Goal: Navigation & Orientation: Find specific page/section

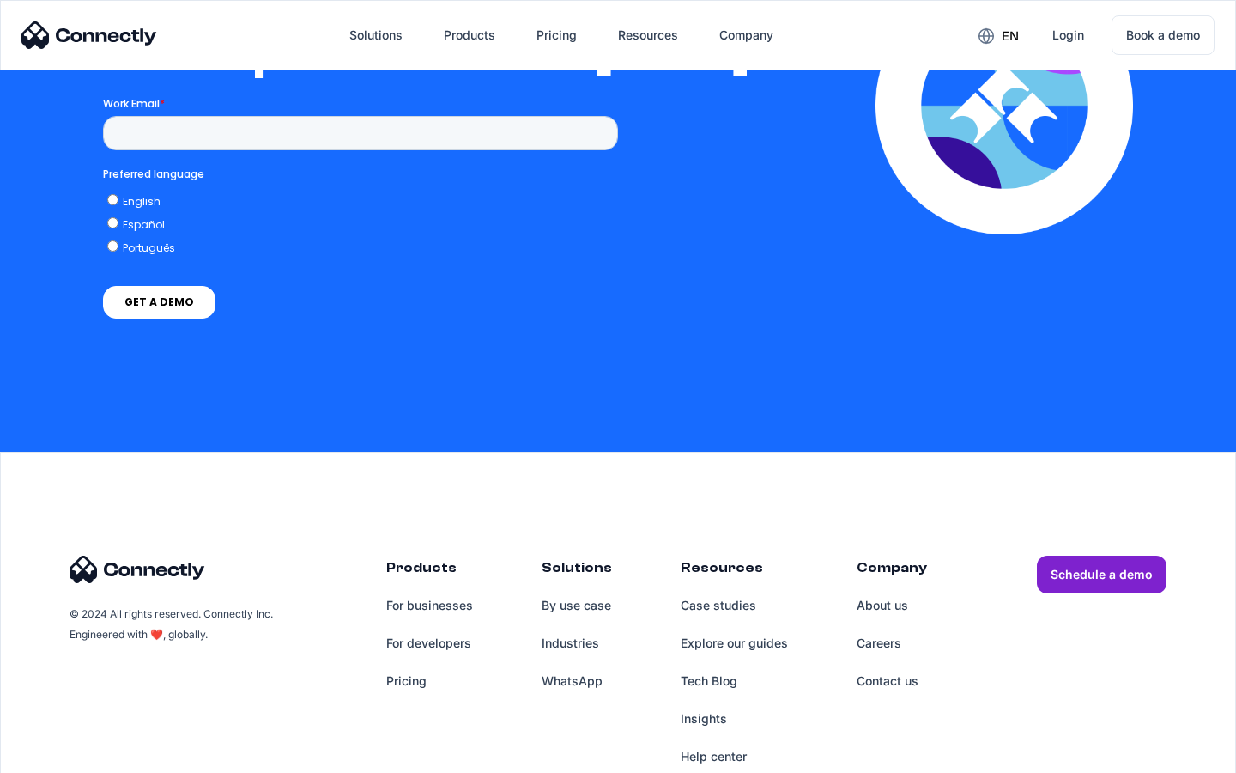
scroll to position [3769, 0]
